Goal: Task Accomplishment & Management: Manage account settings

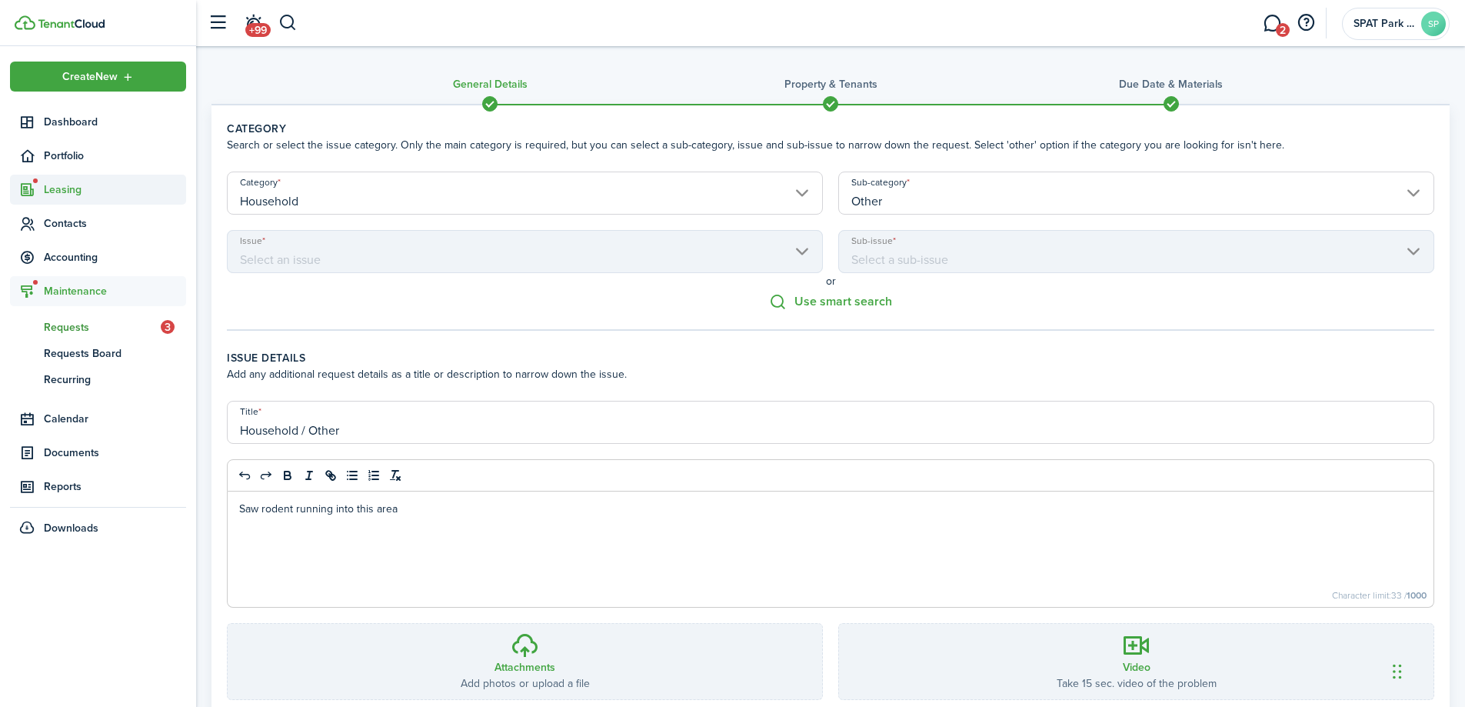
click at [68, 193] on span "Leasing" at bounding box center [115, 190] width 142 height 16
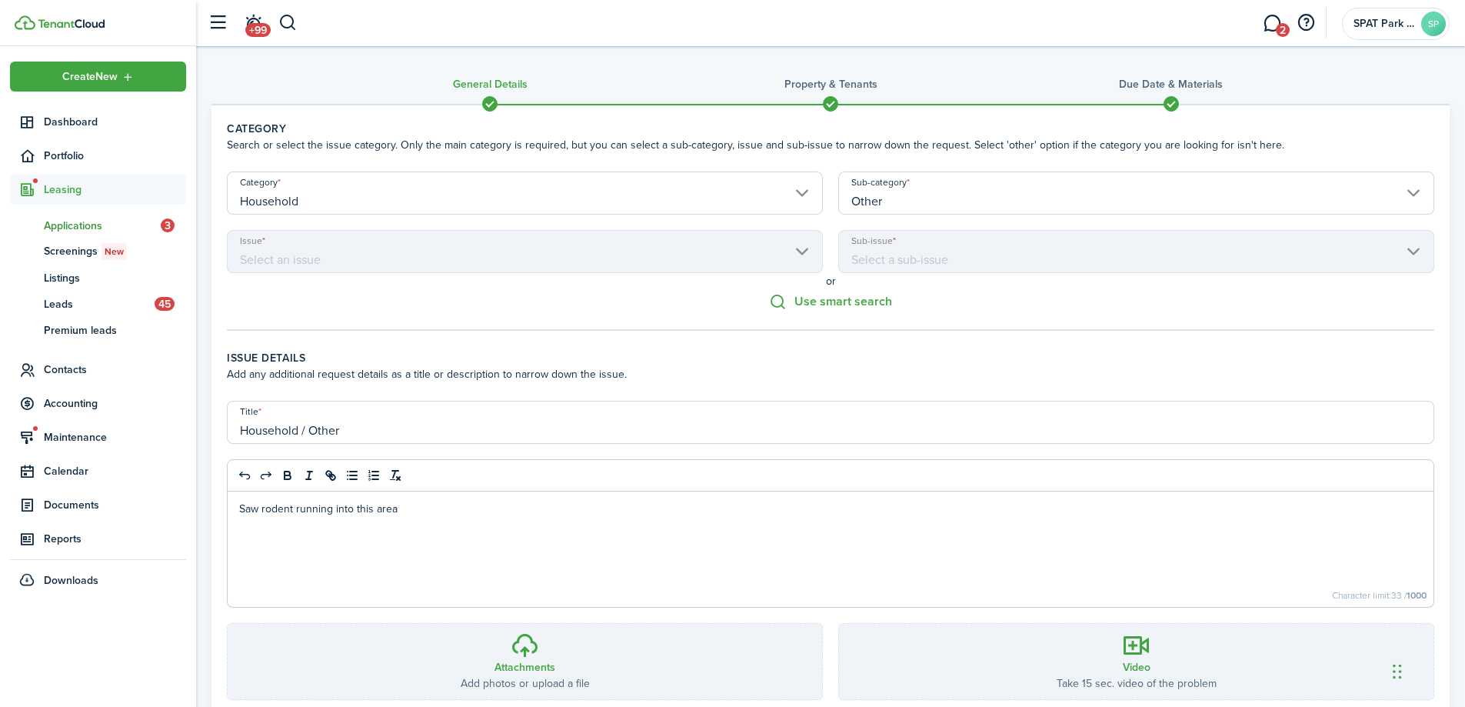
click at [84, 225] on span "Applications" at bounding box center [102, 226] width 117 height 16
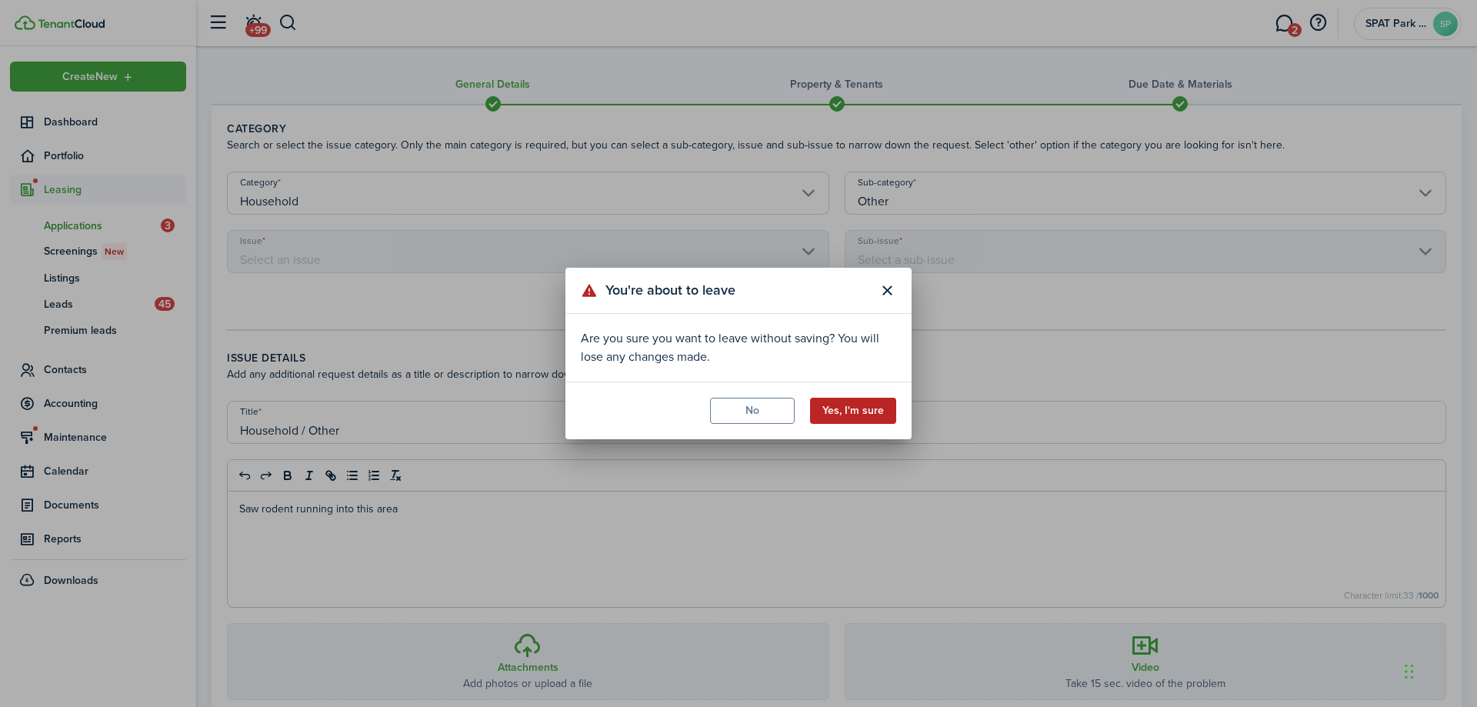
click at [845, 412] on button "Yes, I'm sure" at bounding box center [853, 411] width 86 height 26
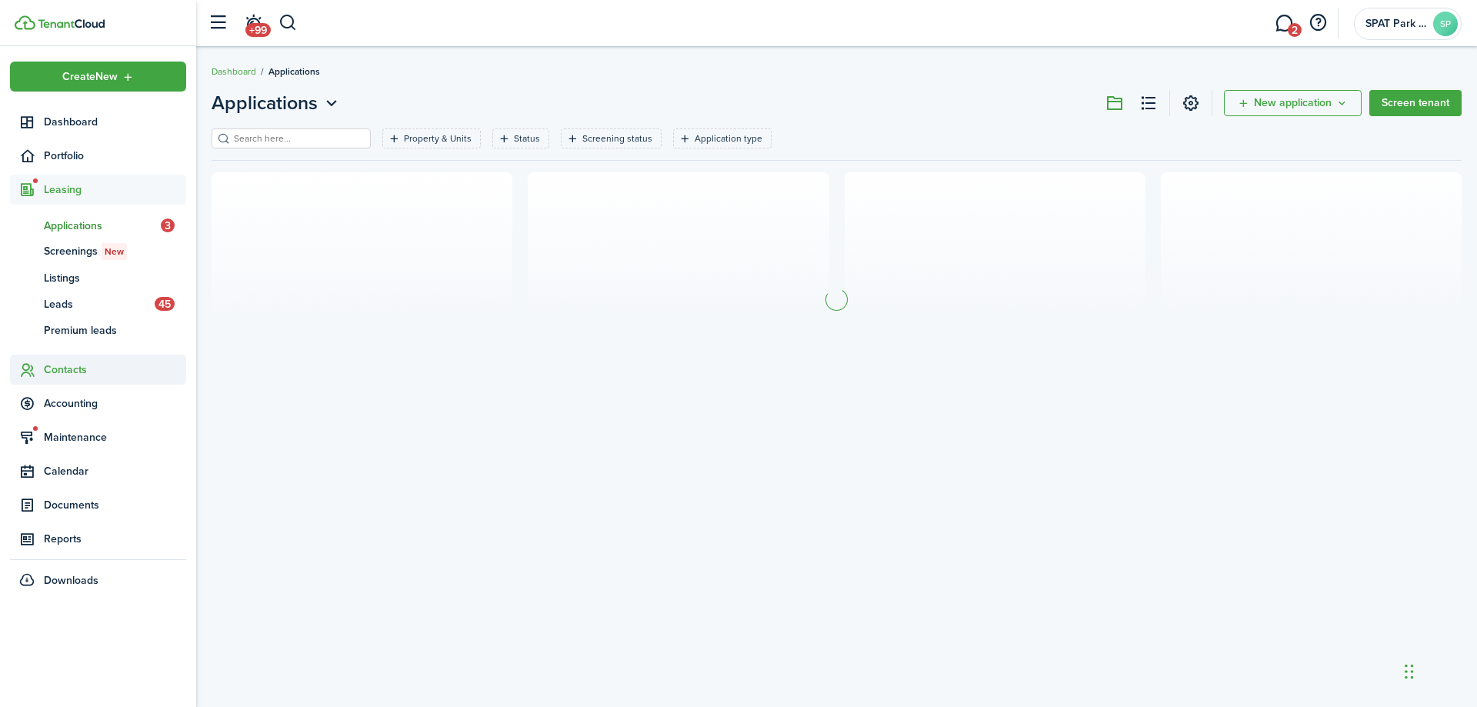
click at [65, 368] on span "Contacts" at bounding box center [115, 370] width 142 height 16
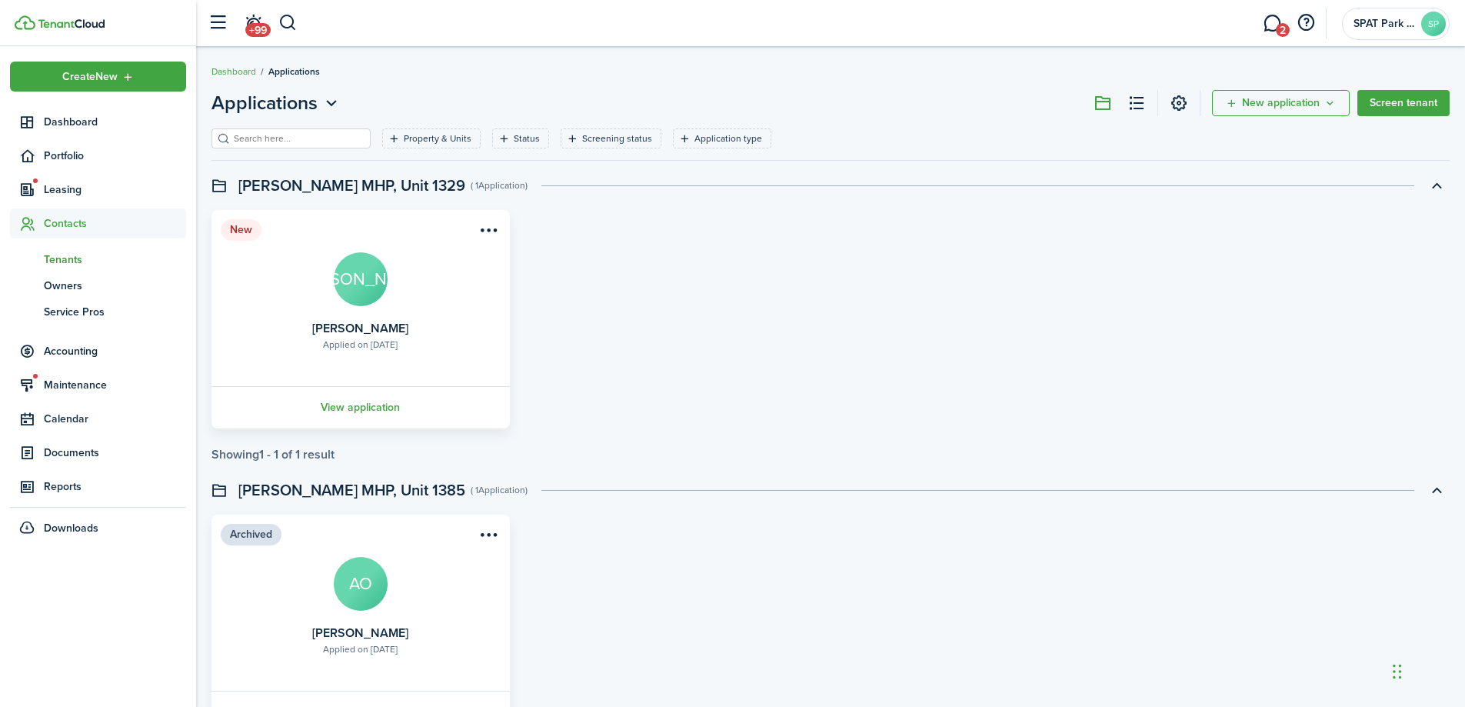
click at [73, 258] on span "Tenants" at bounding box center [115, 260] width 142 height 16
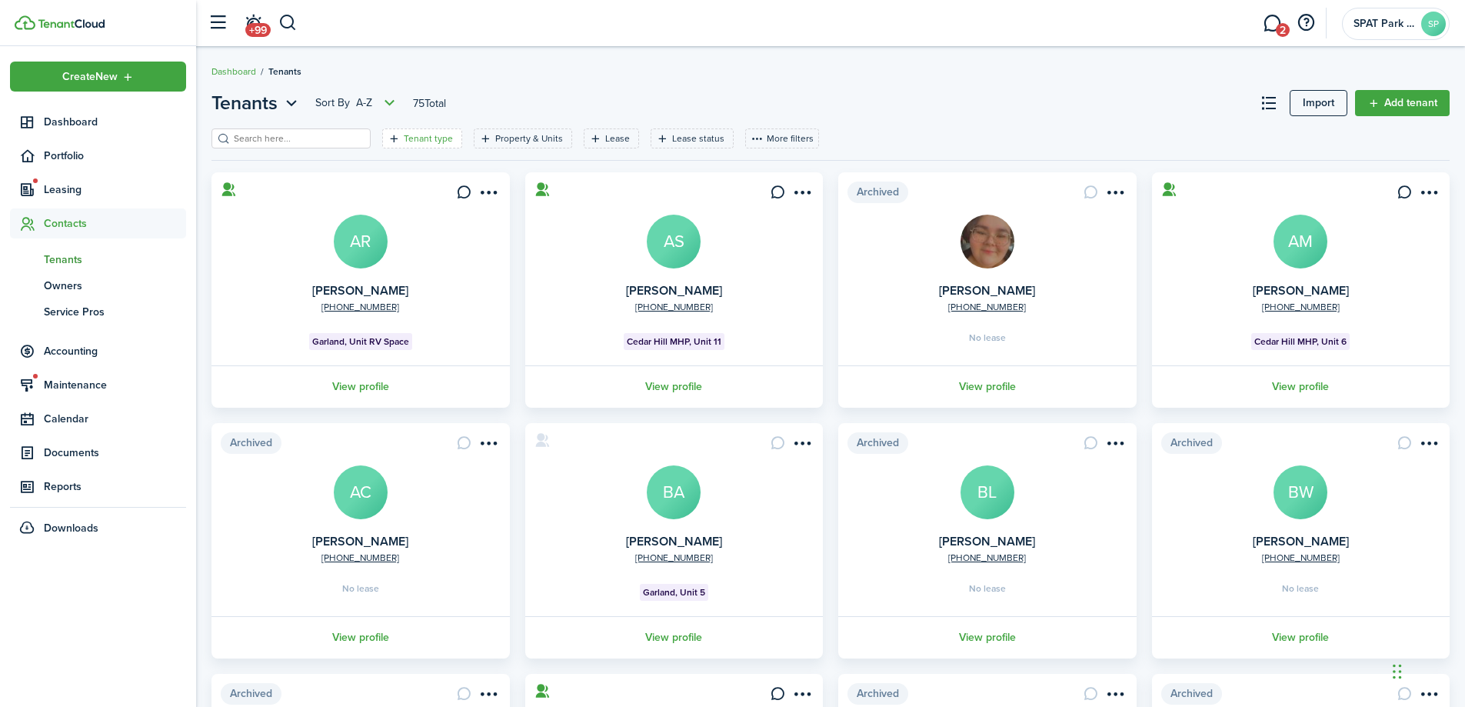
click at [409, 132] on filter-tag-label "Tenant type" at bounding box center [428, 139] width 49 height 14
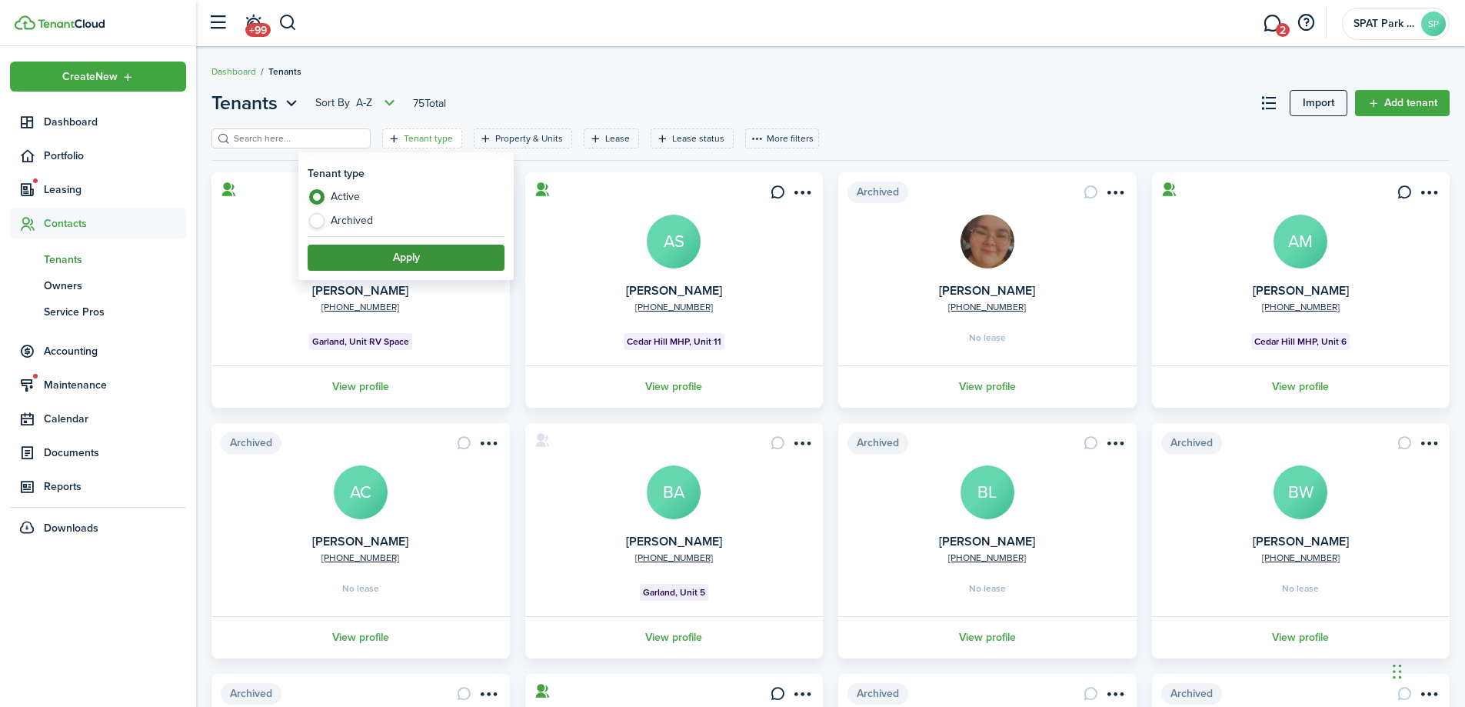
drag, startPoint x: 398, startPoint y: 257, endPoint x: 407, endPoint y: 255, distance: 9.5
click at [406, 255] on button "Apply" at bounding box center [406, 258] width 197 height 26
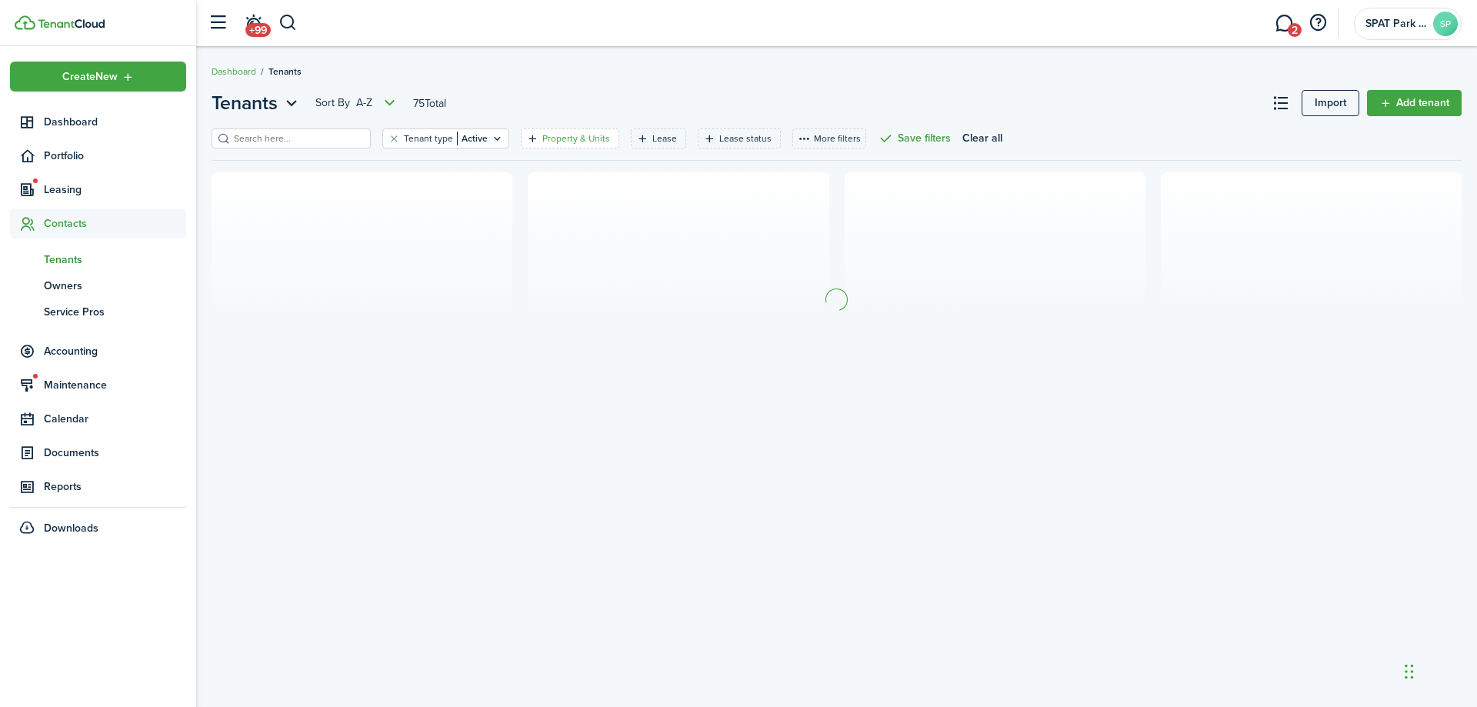
click at [542, 142] on filter-tag-label "Property & Units" at bounding box center [576, 139] width 68 height 14
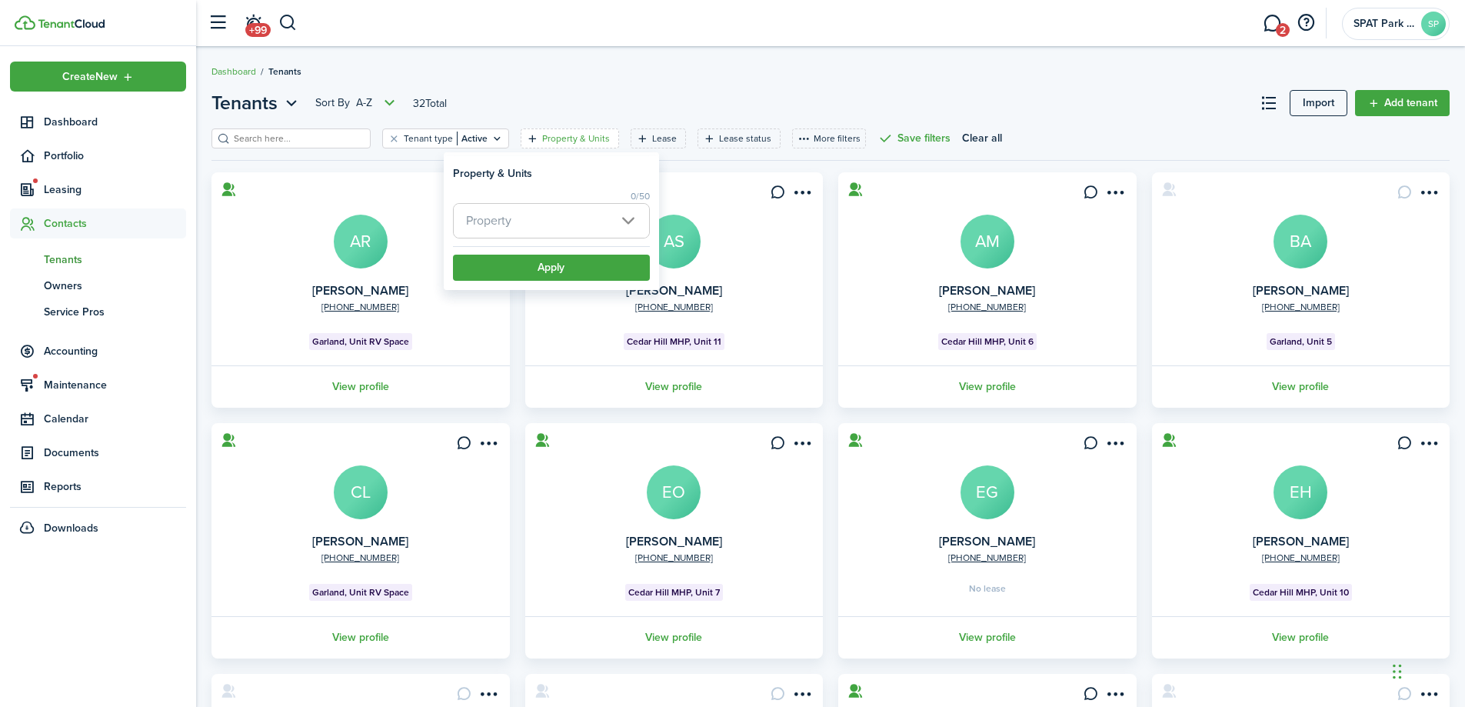
click at [612, 225] on span "Property" at bounding box center [551, 221] width 195 height 34
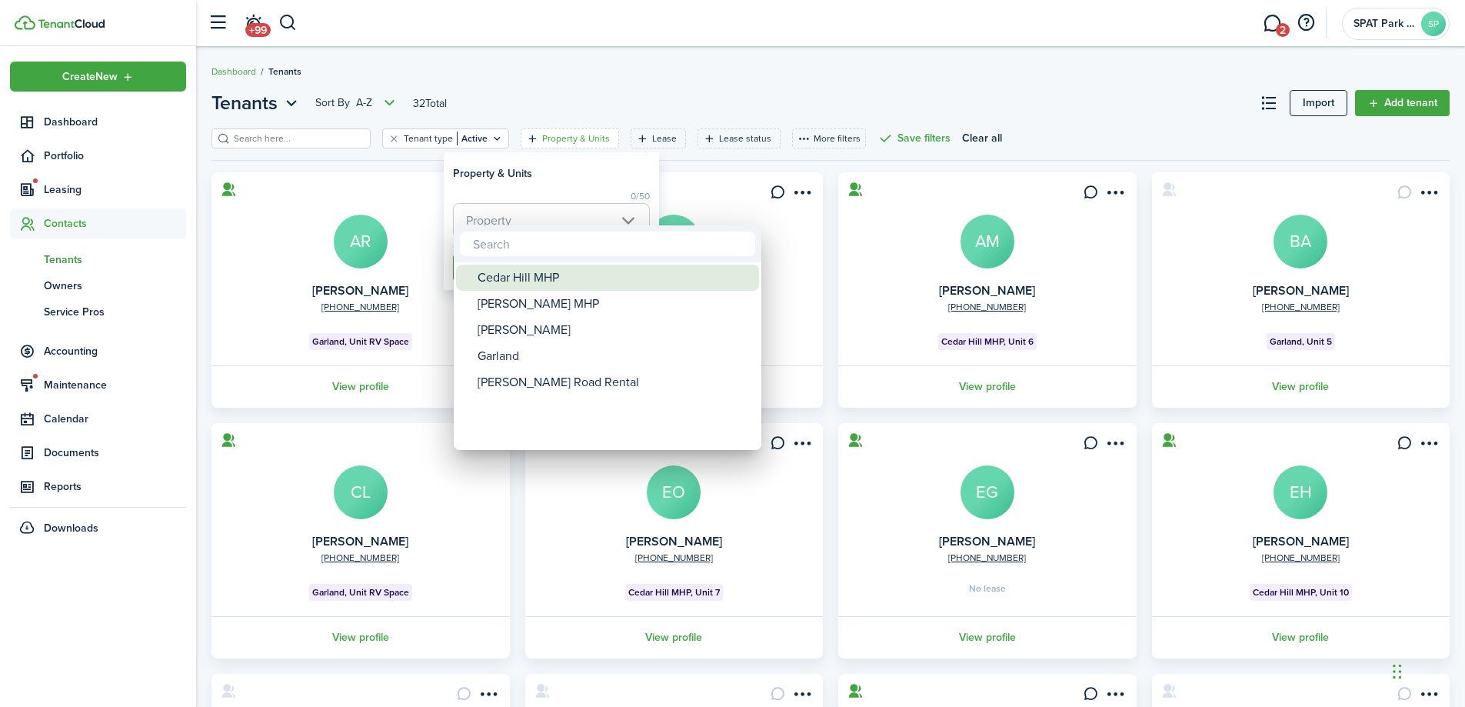
click at [538, 281] on div "Cedar Hill MHP" at bounding box center [614, 278] width 272 height 26
type input "Cedar Hill MHP"
click at [637, 77] on div at bounding box center [733, 353] width 1712 height 953
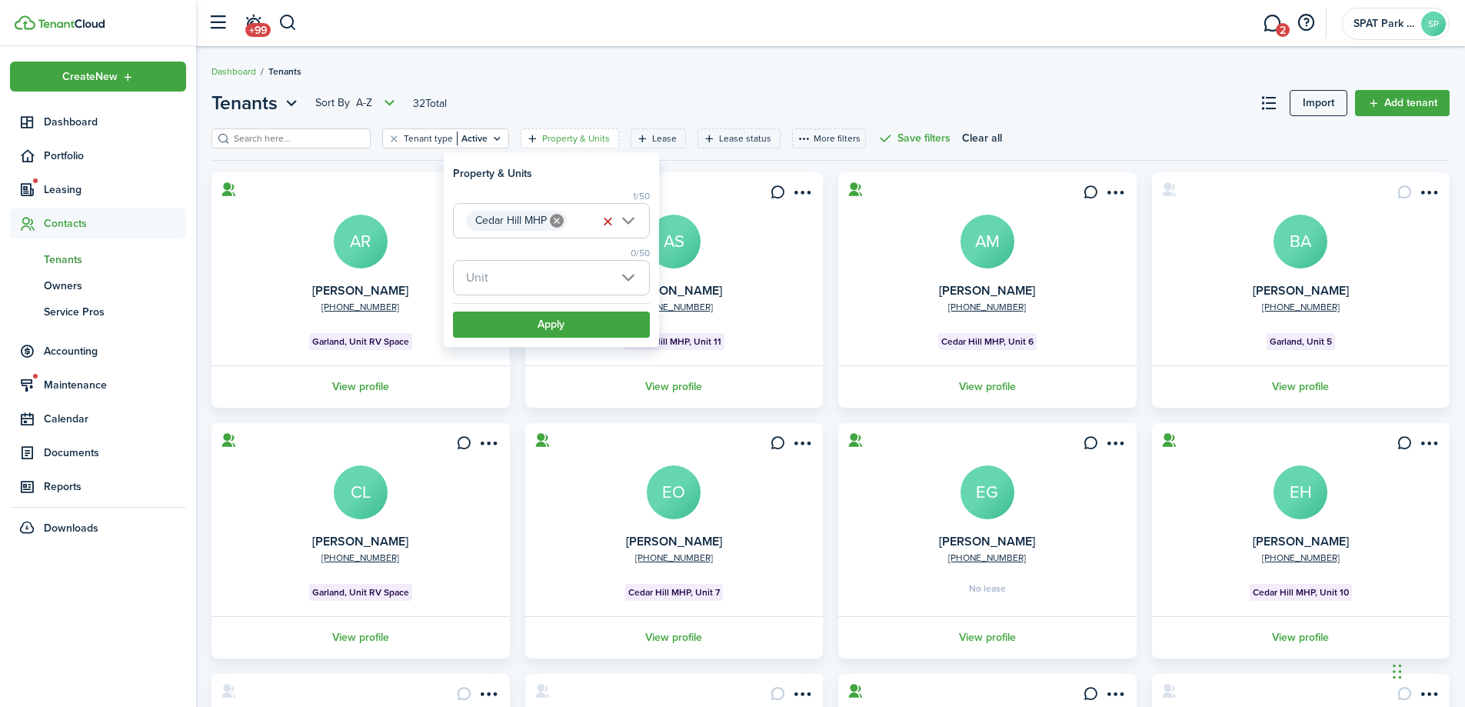
click at [630, 282] on span "Unit" at bounding box center [551, 278] width 195 height 34
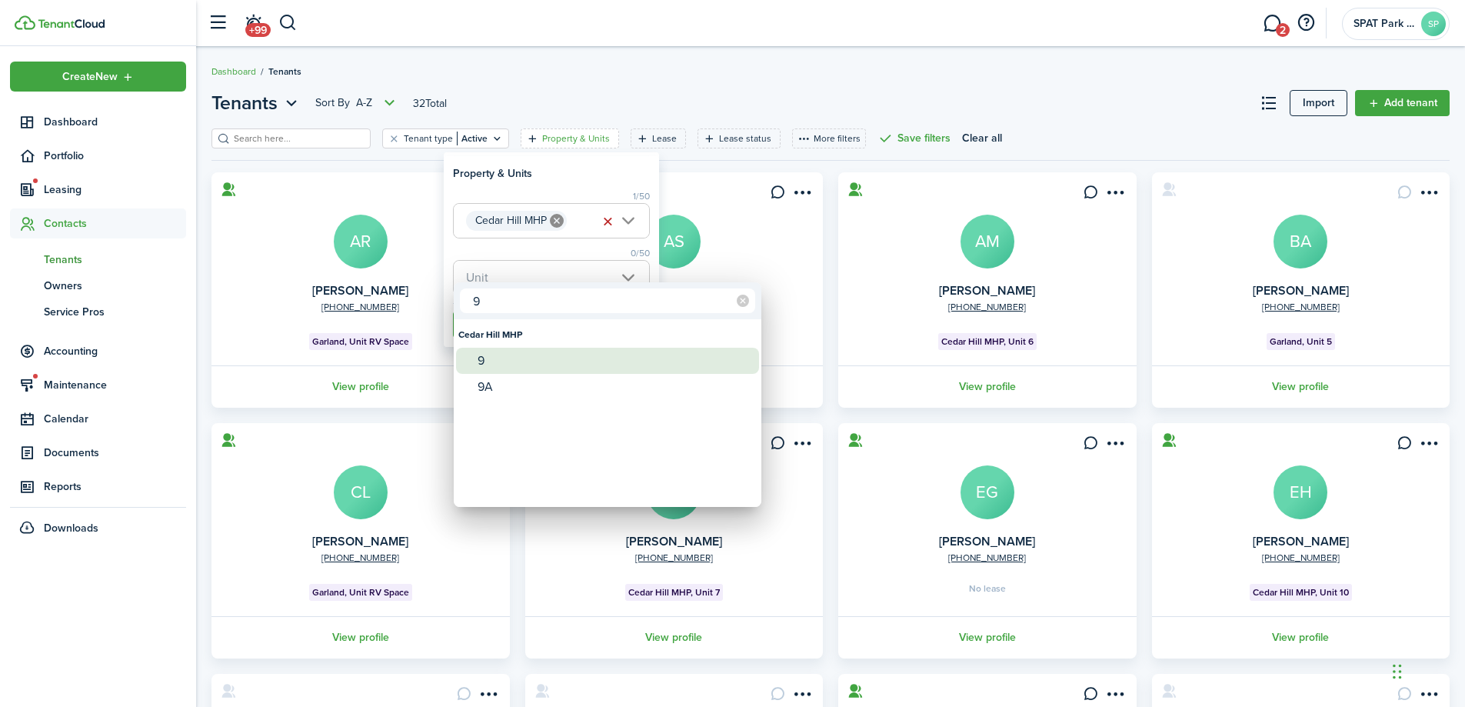
type input "9"
click at [568, 364] on div "9" at bounding box center [614, 361] width 272 height 26
type input "9"
click at [389, 392] on div at bounding box center [733, 353] width 1712 height 953
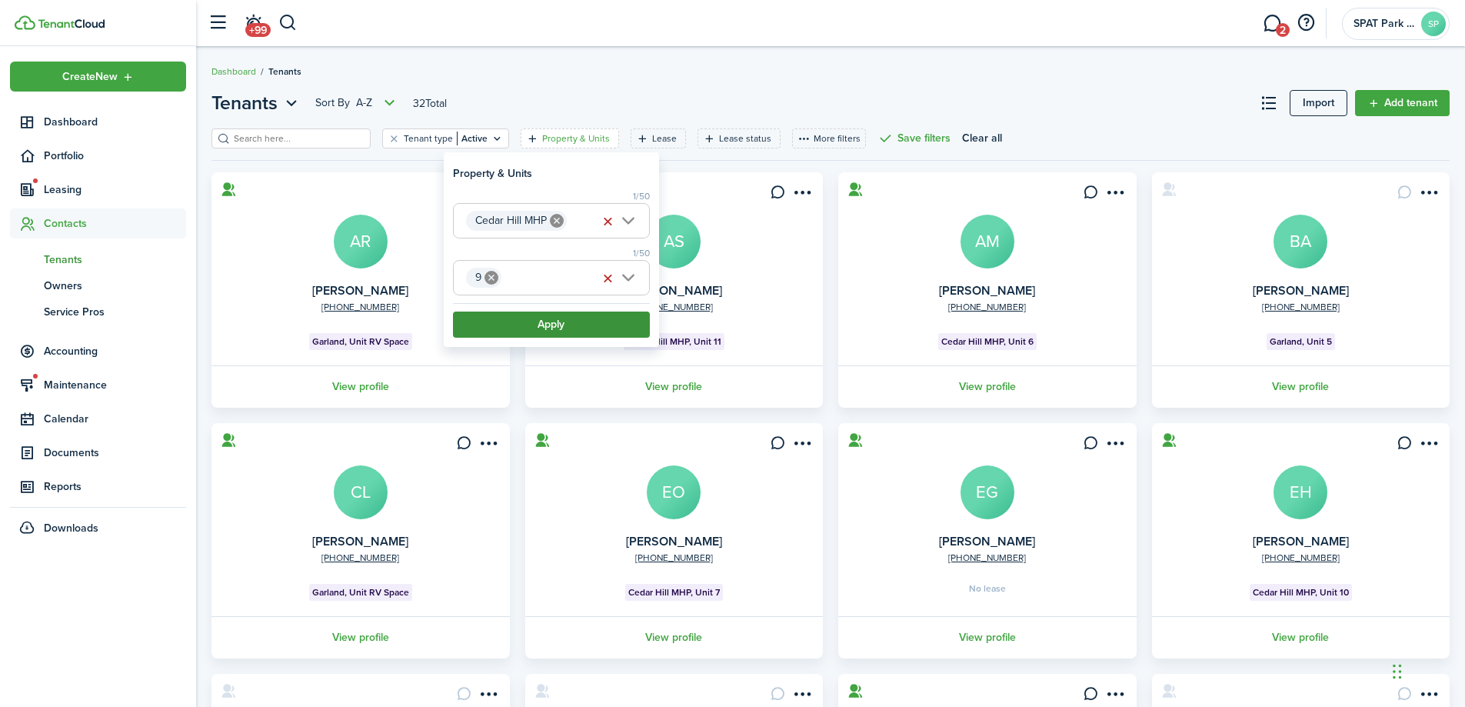
click at [566, 332] on button "Apply" at bounding box center [551, 325] width 197 height 26
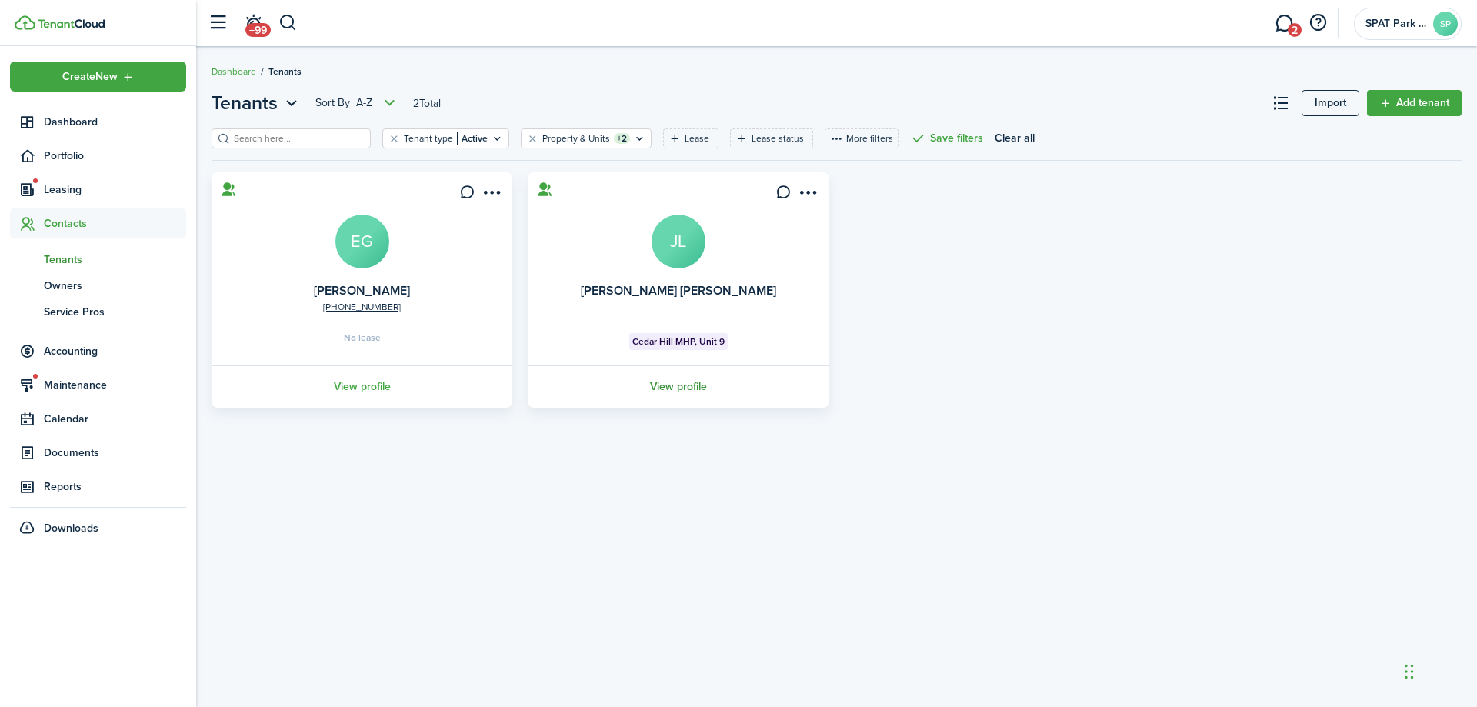
click at [697, 382] on link "View profile" at bounding box center [677, 386] width 305 height 42
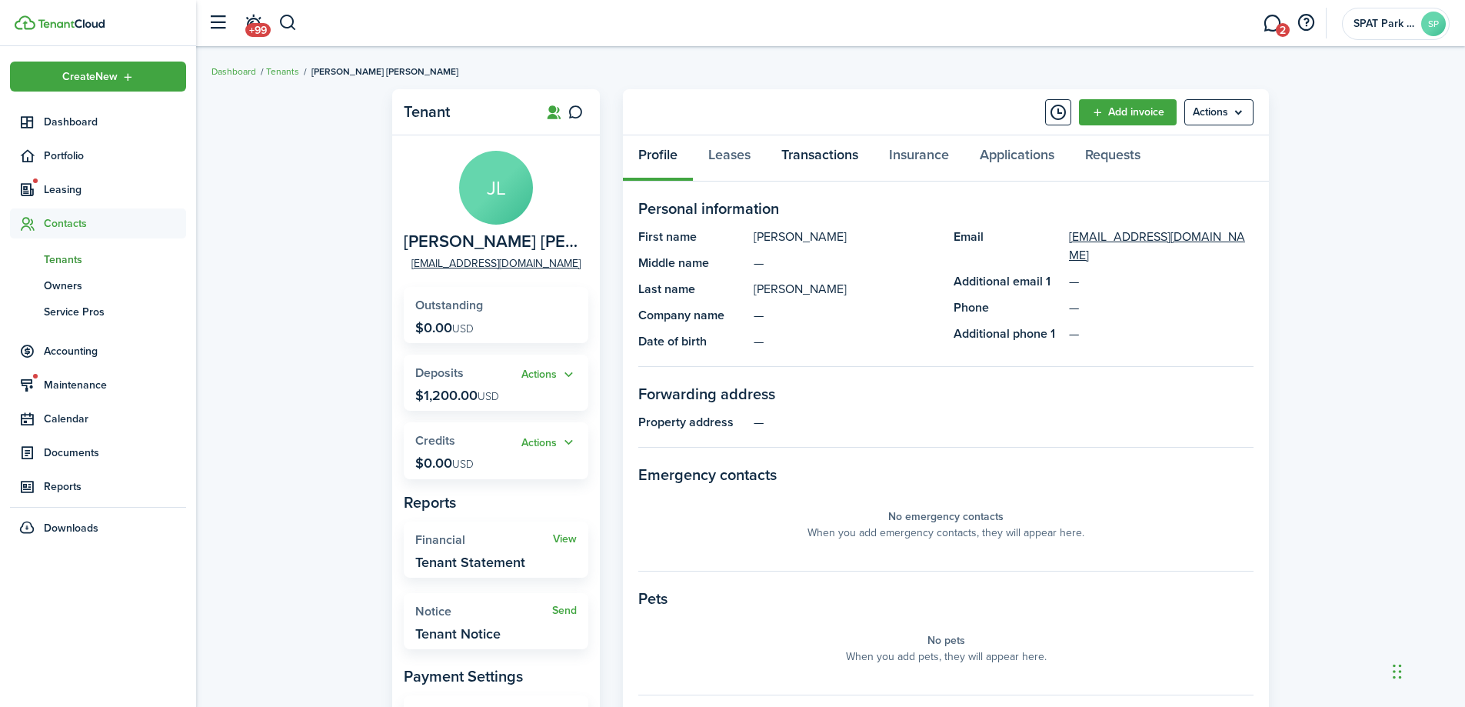
click at [827, 160] on link "Transactions" at bounding box center [820, 158] width 108 height 46
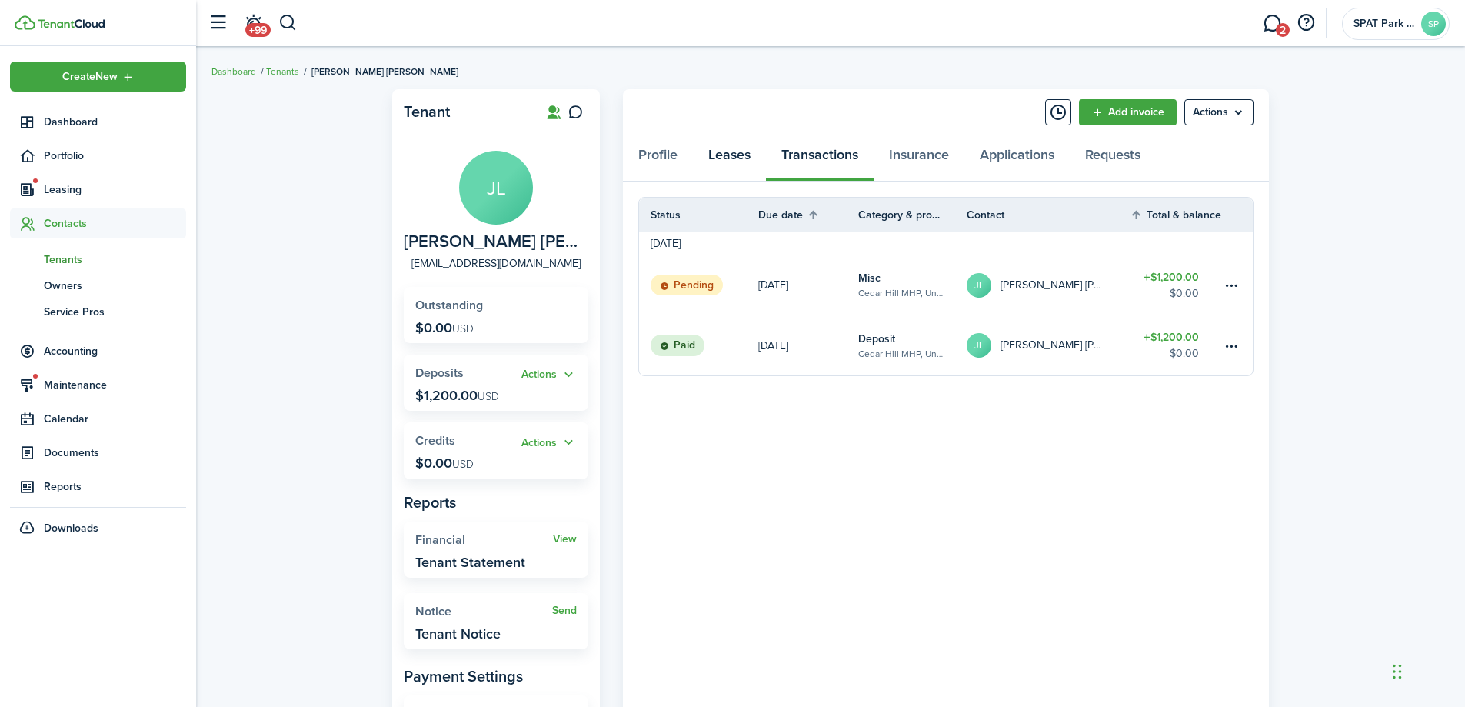
click at [739, 166] on link "Leases" at bounding box center [729, 158] width 73 height 46
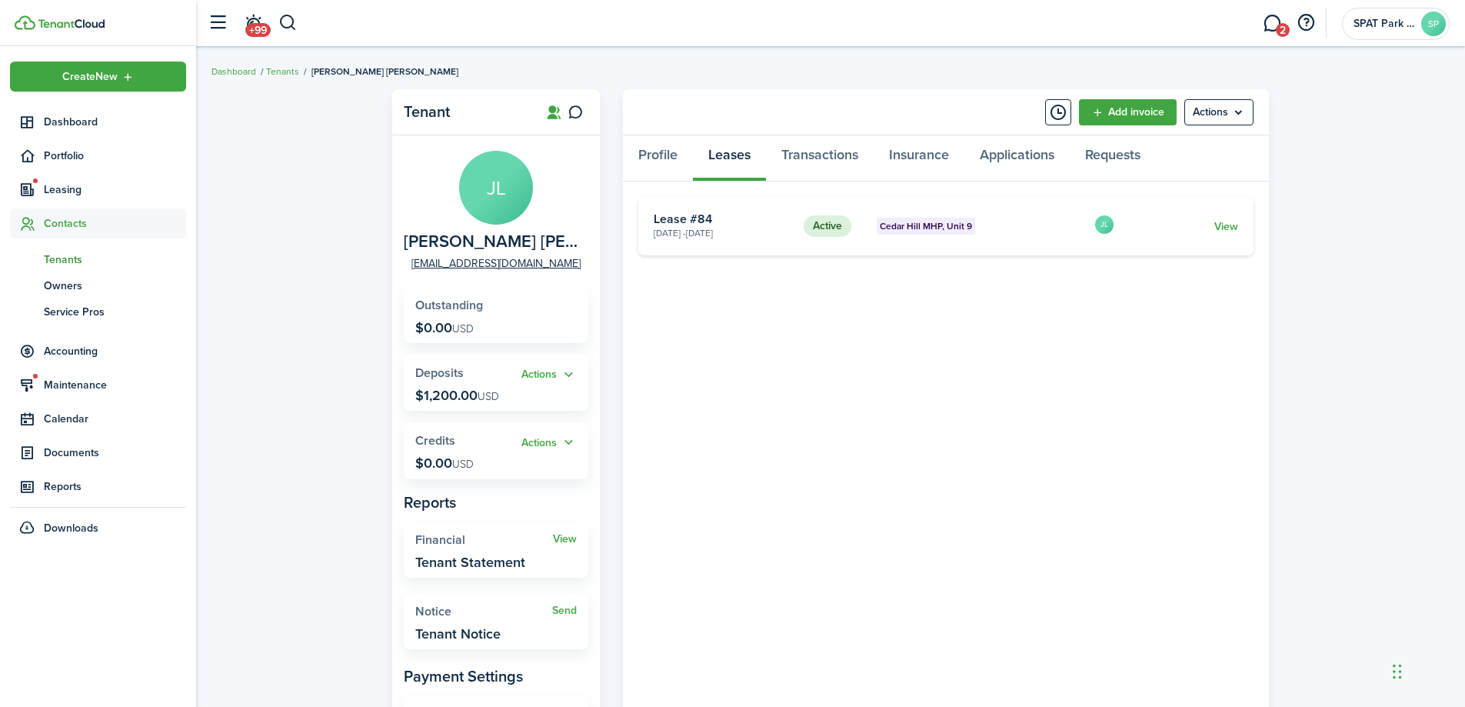
click at [1315, 398] on div "Tenant JL [PERSON_NAME] [PERSON_NAME] [EMAIL_ADDRESS][DOMAIN_NAME] Outstanding …" at bounding box center [830, 481] width 1269 height 798
click at [814, 157] on link "Transactions" at bounding box center [820, 158] width 108 height 46
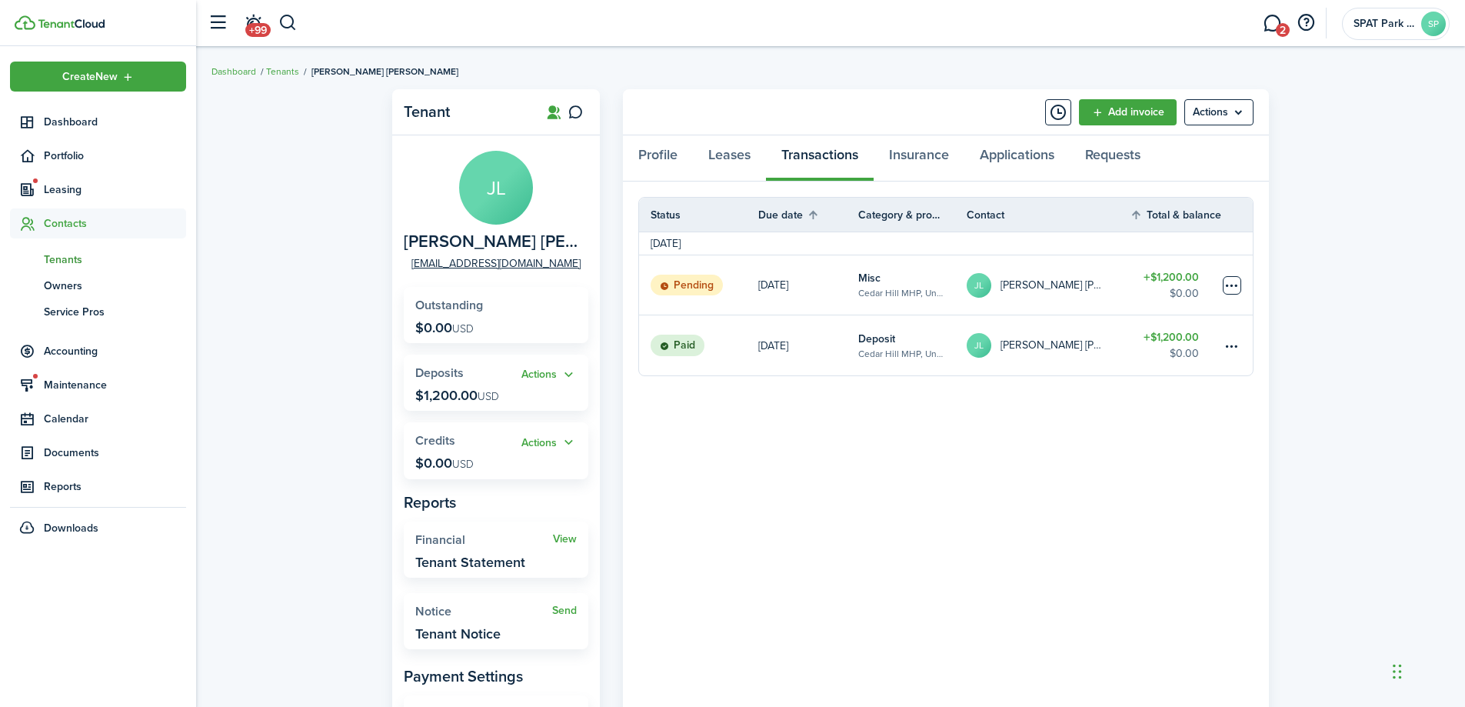
click at [1233, 287] on table-menu-btn-icon at bounding box center [1232, 285] width 18 height 18
drag, startPoint x: 829, startPoint y: 443, endPoint x: 894, endPoint y: 421, distance: 69.1
click at [831, 443] on panel-main-body "Status Due date Category & property Contact Total & balance Actions [DATE] Pend…" at bounding box center [946, 511] width 646 height 658
click at [903, 290] on table-subtitle "Cedar Hill MHP, Unit 9" at bounding box center [901, 293] width 85 height 14
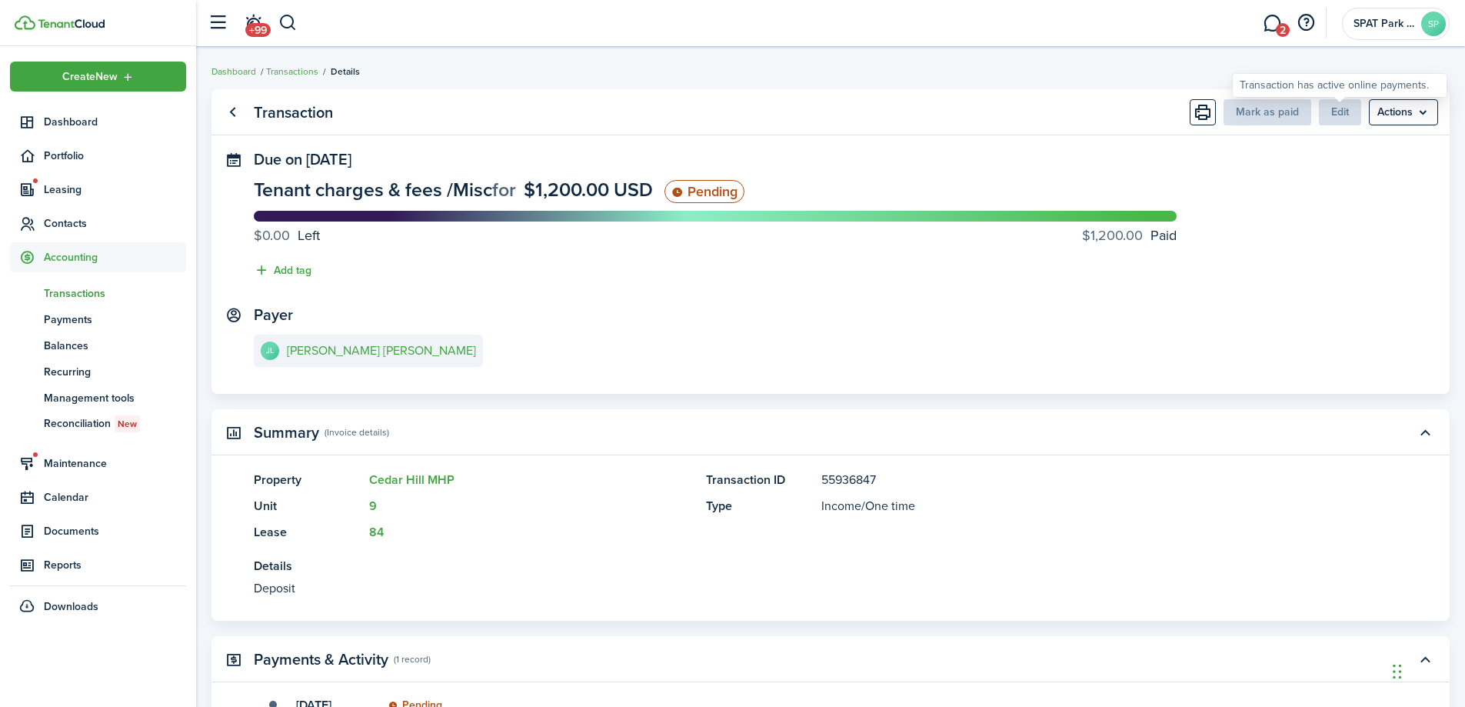
click at [1342, 115] on span "Edit" at bounding box center [1340, 112] width 42 height 16
click at [1346, 85] on div "Transaction has active online payments." at bounding box center [1340, 85] width 200 height 15
click at [1408, 109] on menu-btn "Actions" at bounding box center [1403, 112] width 69 height 26
click at [984, 175] on panel-main-section "Due on [DATE] Tenant charges & fees / Misc for $1,200.00 USD Pending $0.00 Left…" at bounding box center [831, 219] width 1154 height 136
click at [1042, 71] on breadcrumb "Dashboard Transactions Details" at bounding box center [831, 63] width 1239 height 35
